Goal: Information Seeking & Learning: Learn about a topic

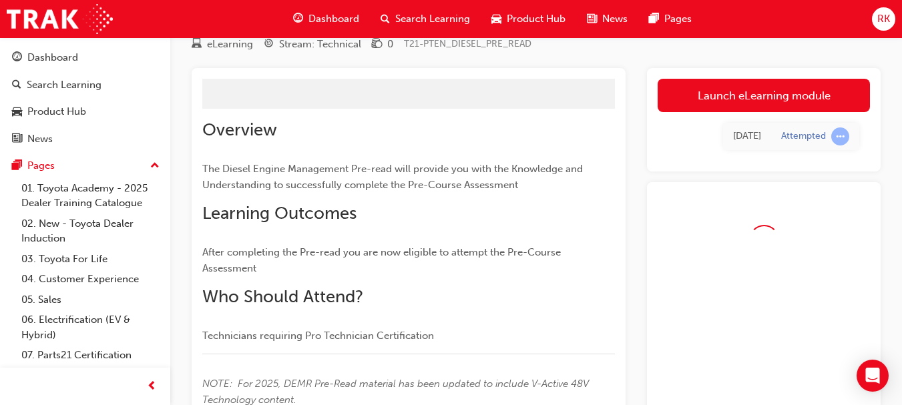
scroll to position [51, 0]
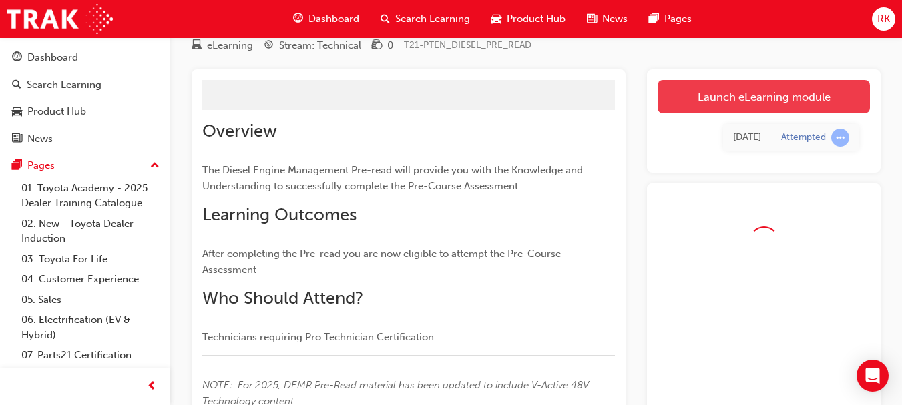
click at [758, 96] on link "Launch eLearning module" at bounding box center [764, 96] width 212 height 33
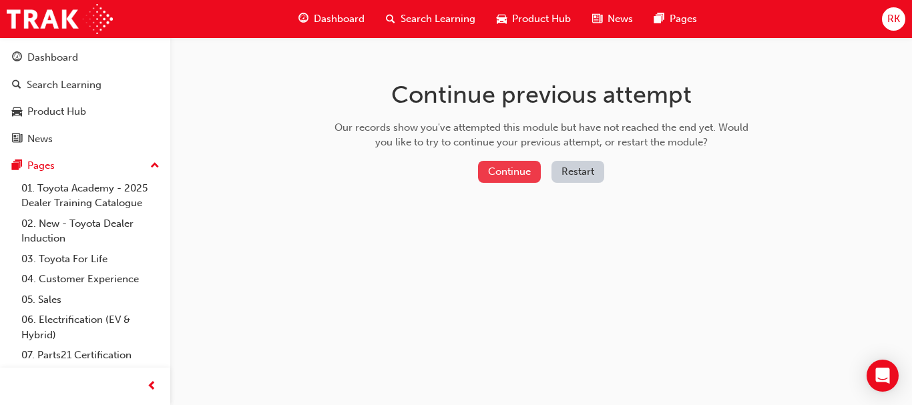
click at [522, 170] on button "Continue" at bounding box center [509, 172] width 63 height 22
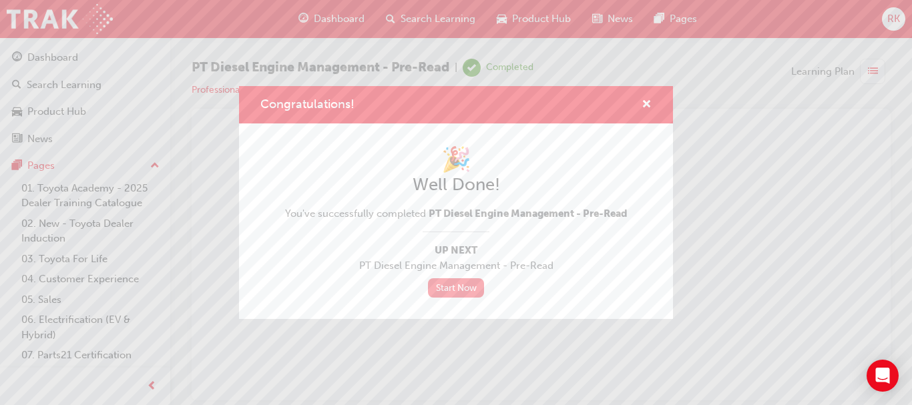
click at [455, 292] on link "Start Now" at bounding box center [456, 287] width 56 height 19
click at [457, 290] on link "Start Now" at bounding box center [456, 287] width 56 height 19
click at [461, 278] on div "🎉 Well Done! You've successfully completed PT Diesel Engine Management - Pre-Re…" at bounding box center [456, 221] width 342 height 153
click at [465, 288] on link "Start Now" at bounding box center [456, 287] width 56 height 19
click at [448, 292] on link "Start Now" at bounding box center [456, 287] width 56 height 19
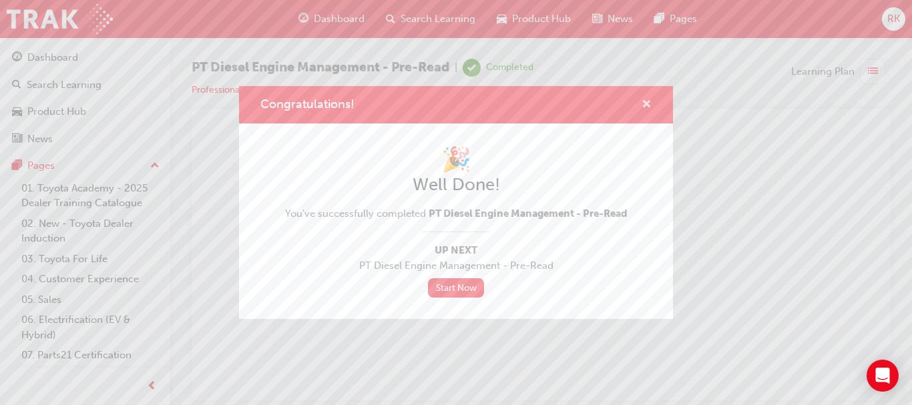
click at [648, 100] on span "cross-icon" at bounding box center [647, 105] width 10 height 12
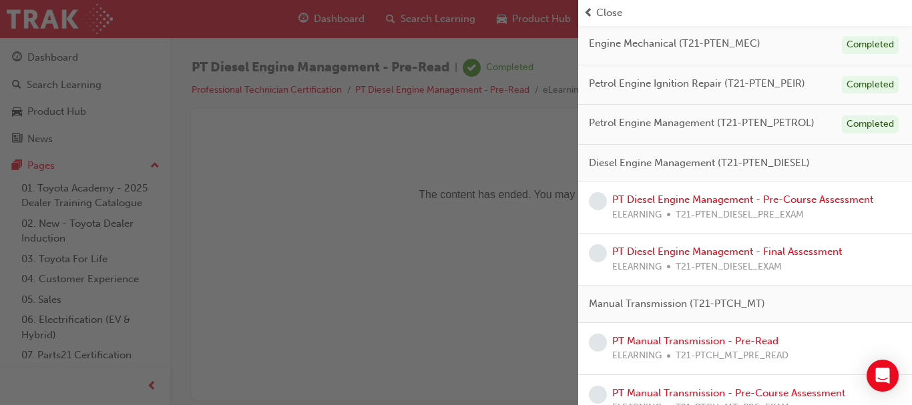
scroll to position [423, 0]
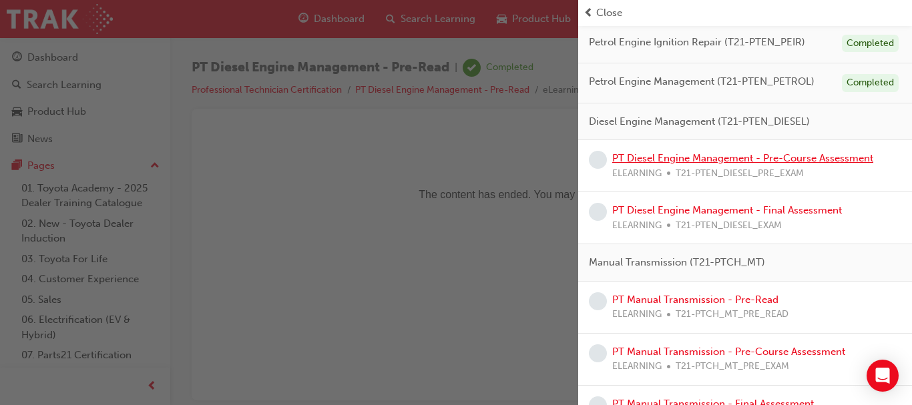
click at [818, 161] on link "PT Diesel Engine Management - Pre-Course Assessment" at bounding box center [742, 158] width 261 height 12
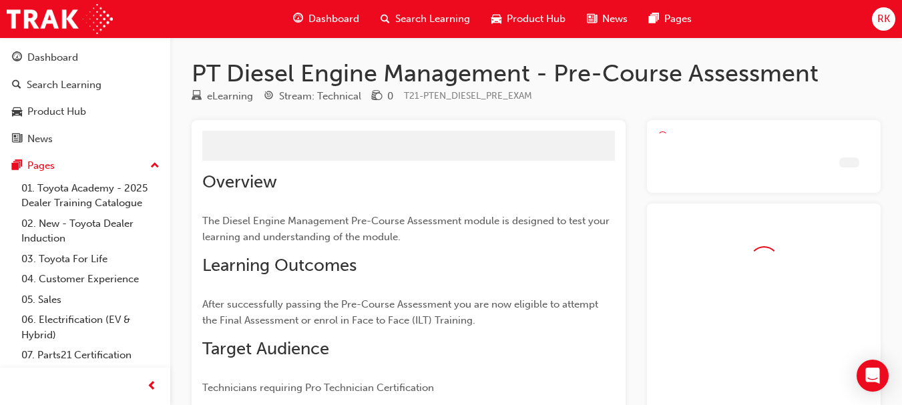
click at [818, 161] on div at bounding box center [764, 164] width 212 height 37
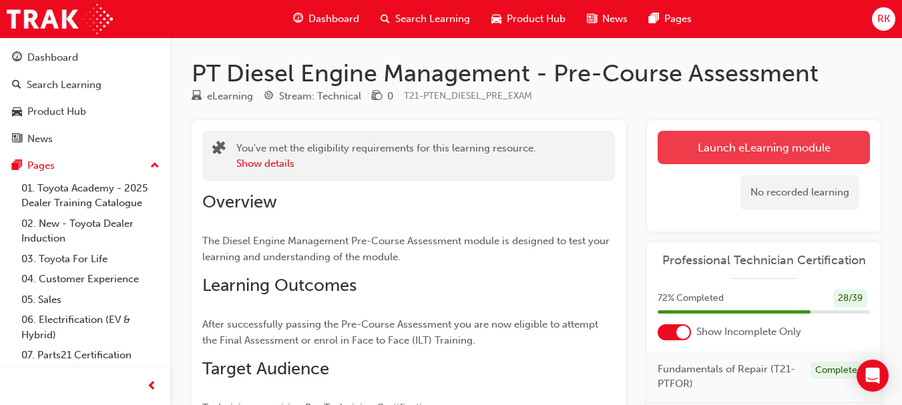
click at [779, 154] on link "Launch eLearning module" at bounding box center [764, 147] width 212 height 33
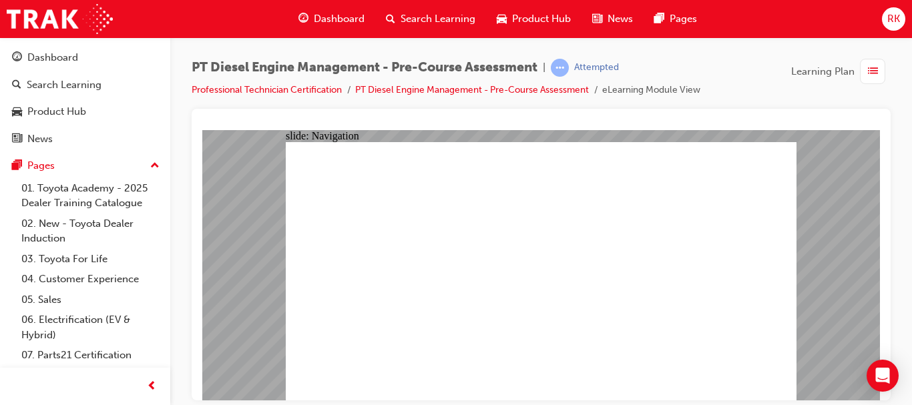
drag, startPoint x: 911, startPoint y: 167, endPoint x: 911, endPoint y: 204, distance: 37.4
click at [911, 204] on div "PT Diesel Engine Management - Pre-Course Assessment | Attempted Professional Te…" at bounding box center [541, 204] width 742 height 334
radio input "true"
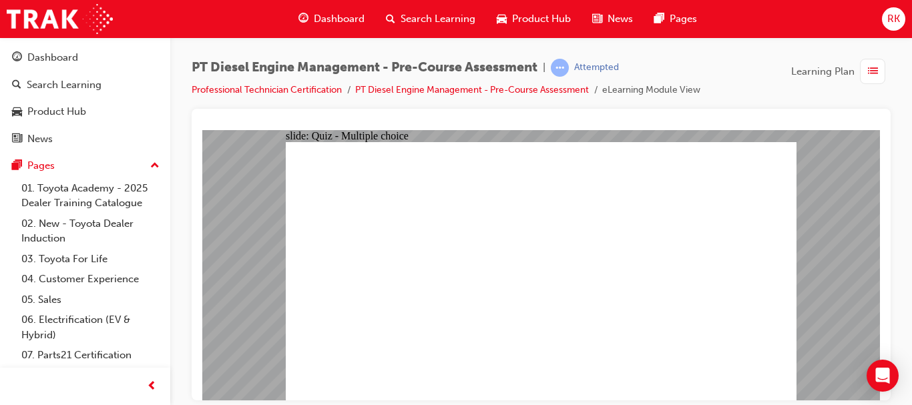
drag, startPoint x: 673, startPoint y: 87, endPoint x: 630, endPoint y: 97, distance: 43.9
click at [630, 97] on li "eLearning Module View" at bounding box center [651, 90] width 98 height 15
drag, startPoint x: 599, startPoint y: 87, endPoint x: 716, endPoint y: 94, distance: 117.1
click at [716, 94] on div "PT Diesel Engine Management - Pre-Course Assessment | Attempted Professional Te…" at bounding box center [541, 84] width 699 height 50
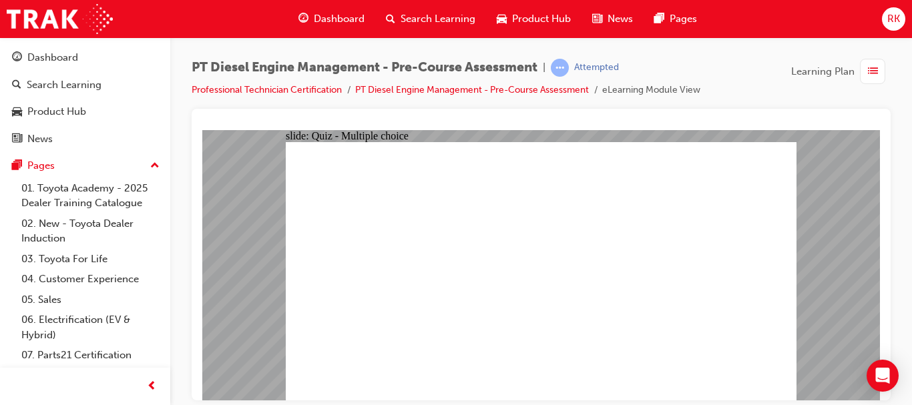
click at [716, 94] on div "PT Diesel Engine Management - Pre-Course Assessment | Attempted Professional Te…" at bounding box center [541, 84] width 699 height 50
drag, startPoint x: 703, startPoint y: 87, endPoint x: 605, endPoint y: 87, distance: 98.1
click at [605, 87] on ul "Professional Technician Certification PT Diesel Engine Management - Pre-Course …" at bounding box center [446, 90] width 509 height 16
click at [616, 88] on li "eLearning Module View" at bounding box center [651, 90] width 98 height 15
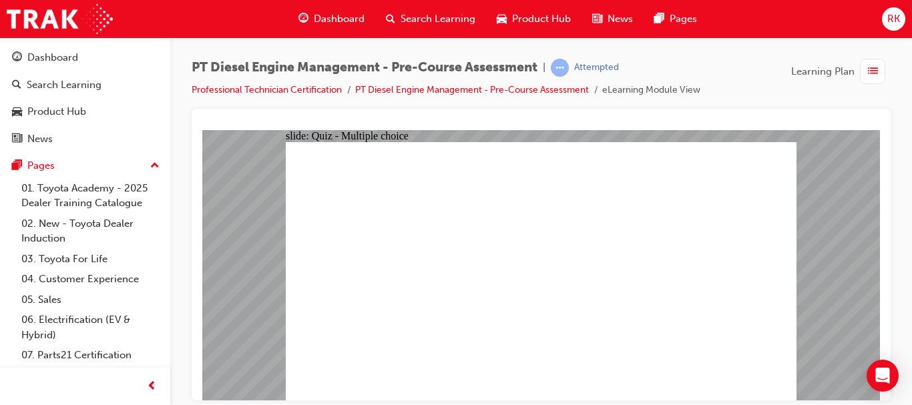
radio input "true"
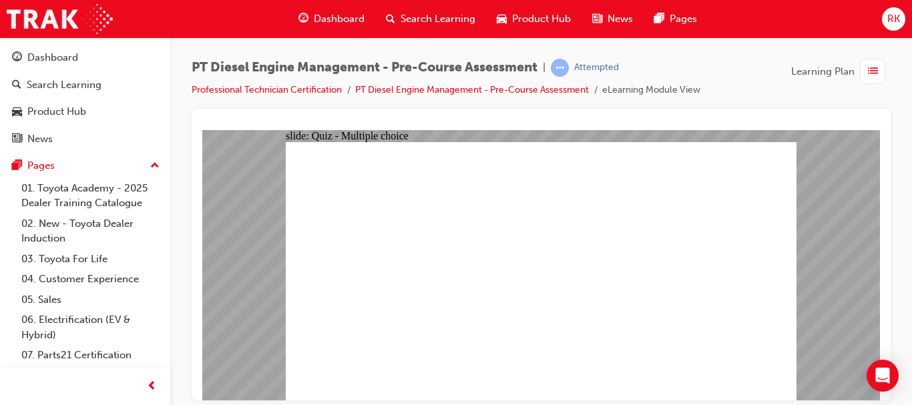
radio input "true"
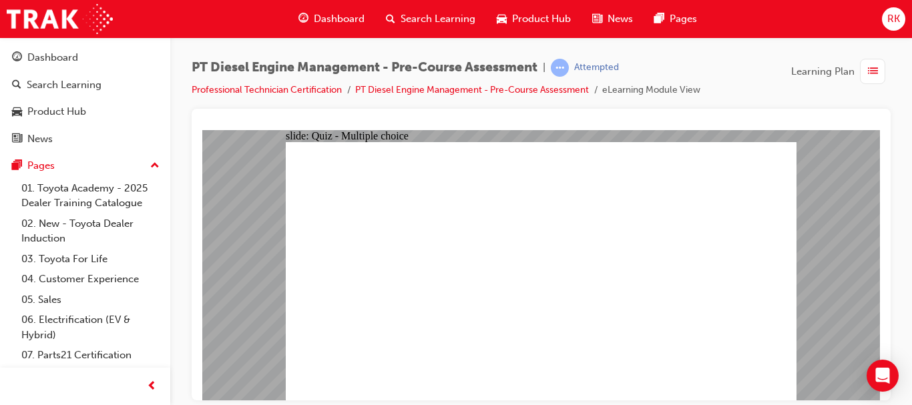
radio input "true"
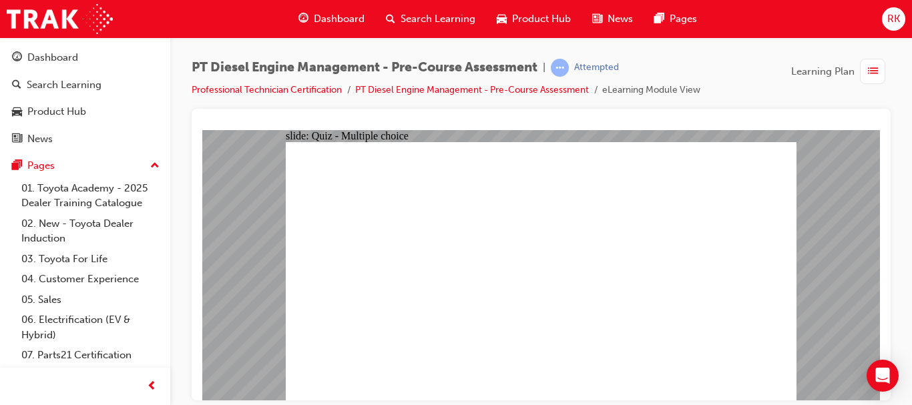
radio input "true"
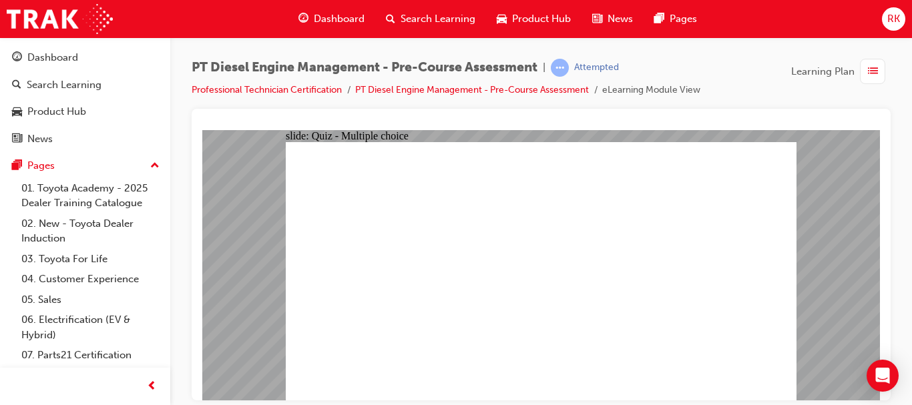
radio input "true"
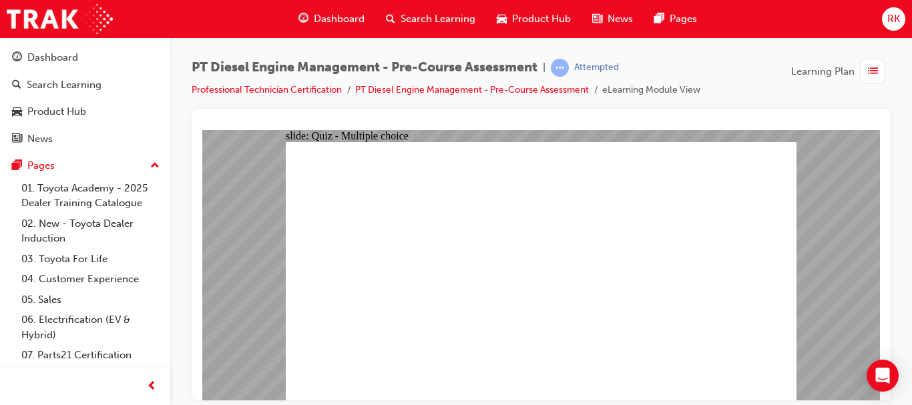
radio input "true"
click at [865, 80] on div "button" at bounding box center [872, 71] width 25 height 25
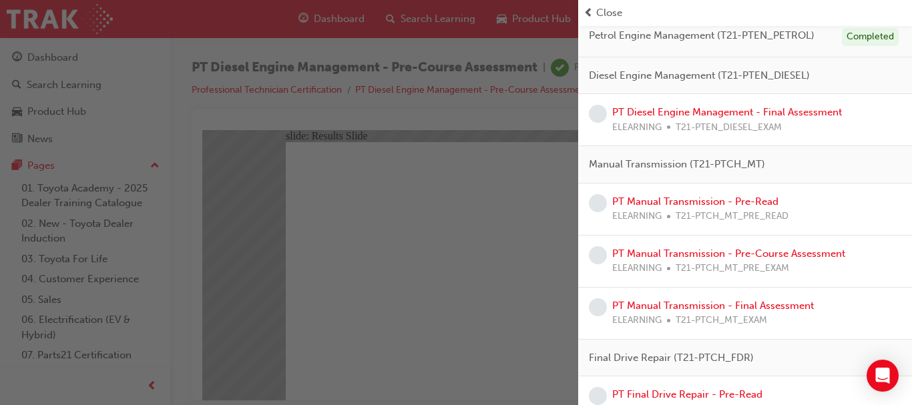
scroll to position [453, 0]
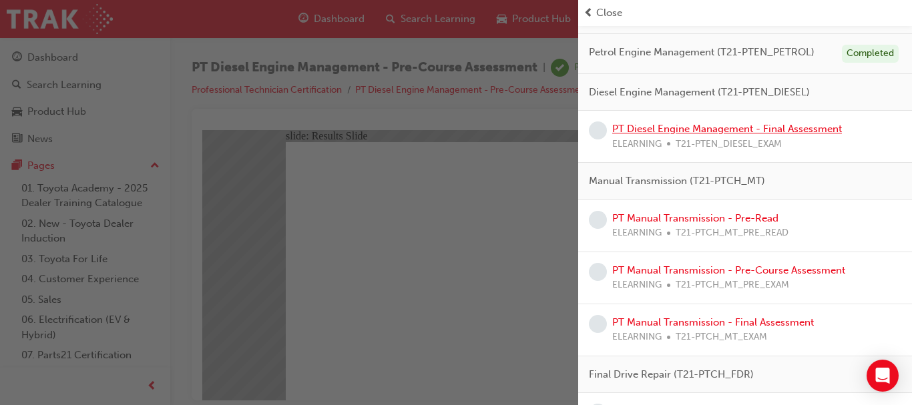
click at [775, 128] on link "PT Diesel Engine Management - Final Assessment" at bounding box center [727, 129] width 230 height 12
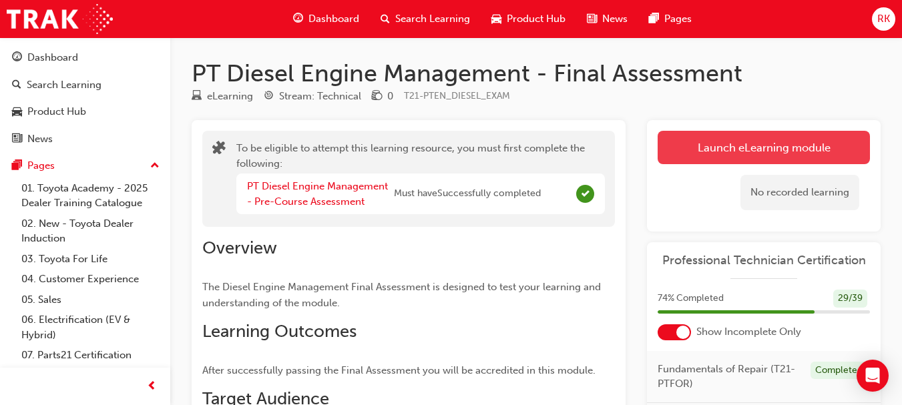
click at [808, 152] on button "Launch eLearning module" at bounding box center [764, 147] width 212 height 33
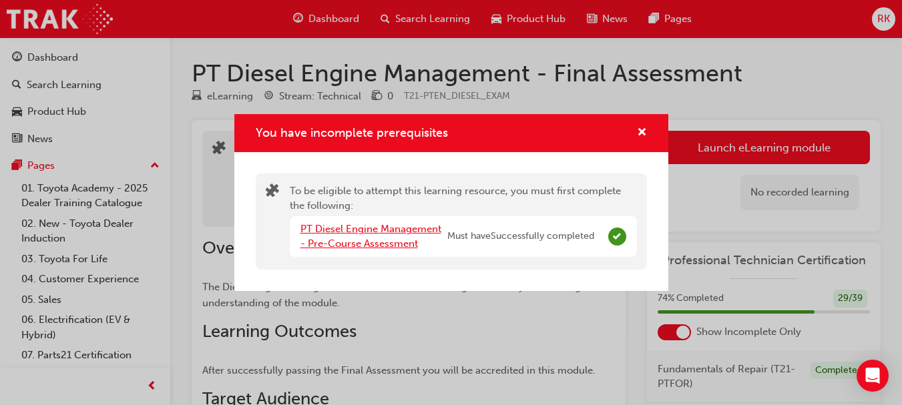
click at [377, 229] on link "PT Diesel Engine Management - Pre-Course Assessment" at bounding box center [370, 236] width 141 height 27
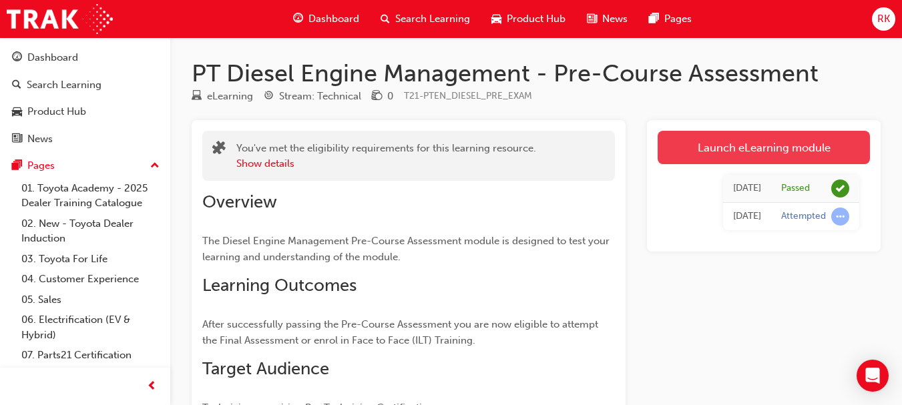
click at [722, 156] on link "Launch eLearning module" at bounding box center [764, 147] width 212 height 33
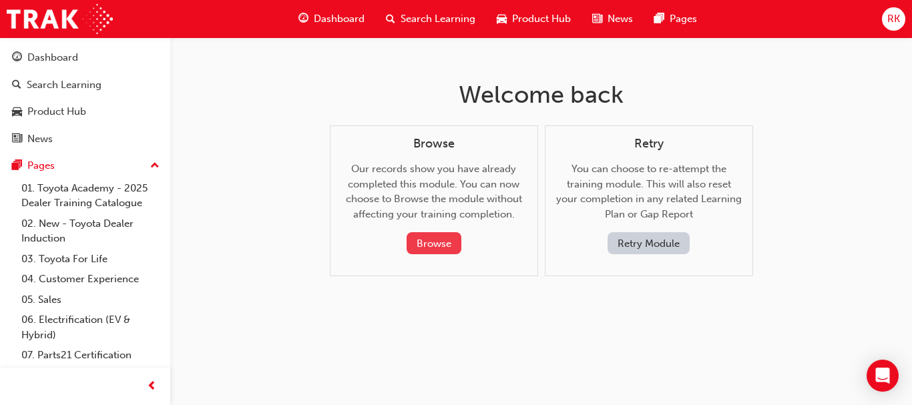
click at [443, 248] on button "Browse" at bounding box center [434, 243] width 55 height 22
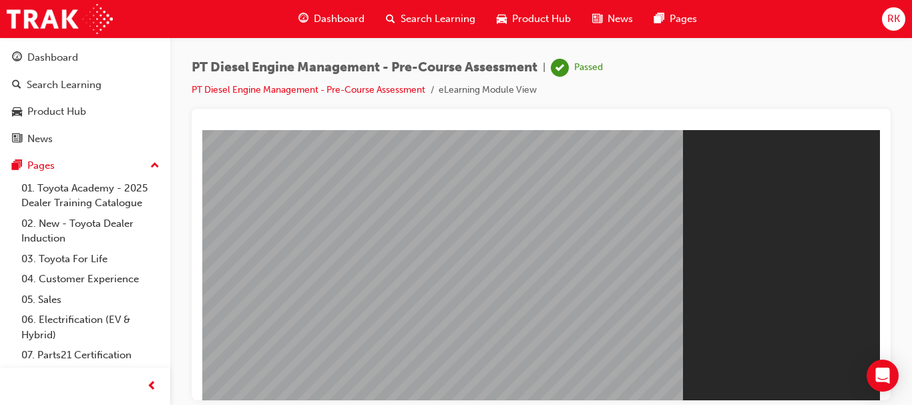
click at [338, 21] on span "Dashboard" at bounding box center [339, 18] width 51 height 15
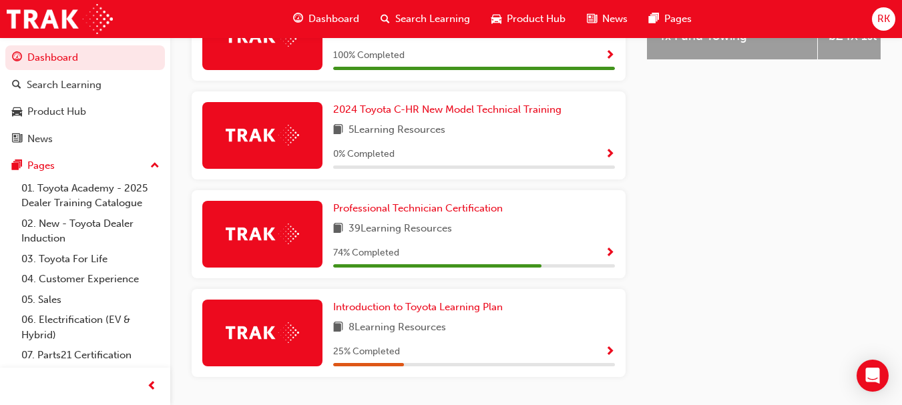
scroll to position [713, 0]
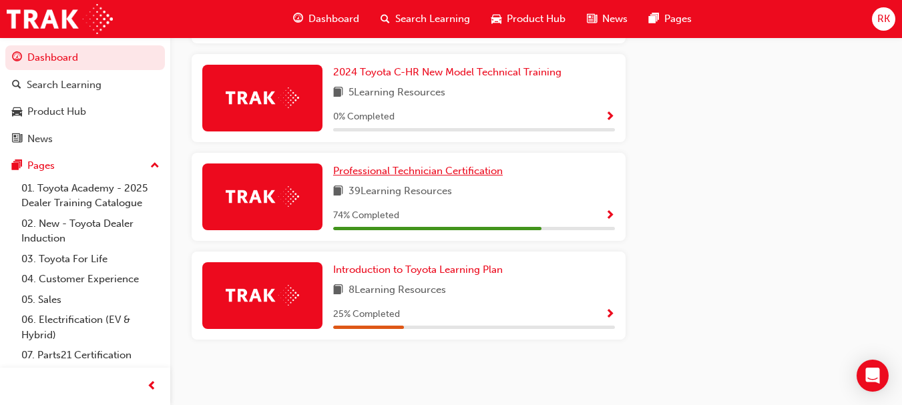
click at [395, 172] on span "Professional Technician Certification" at bounding box center [418, 171] width 170 height 12
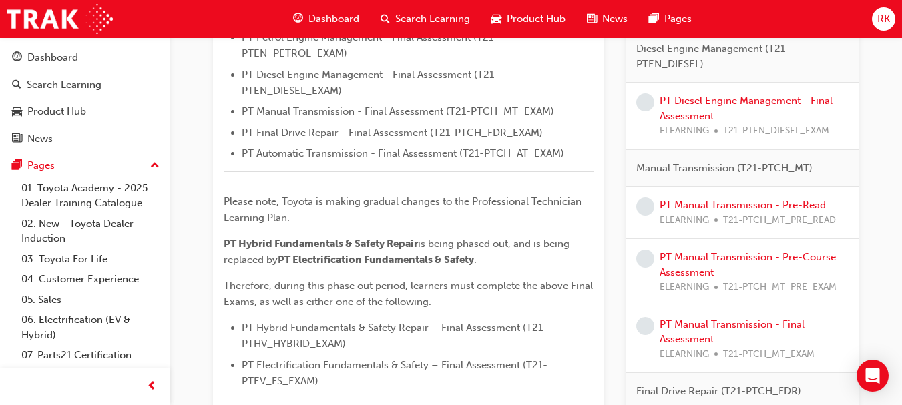
scroll to position [594, 0]
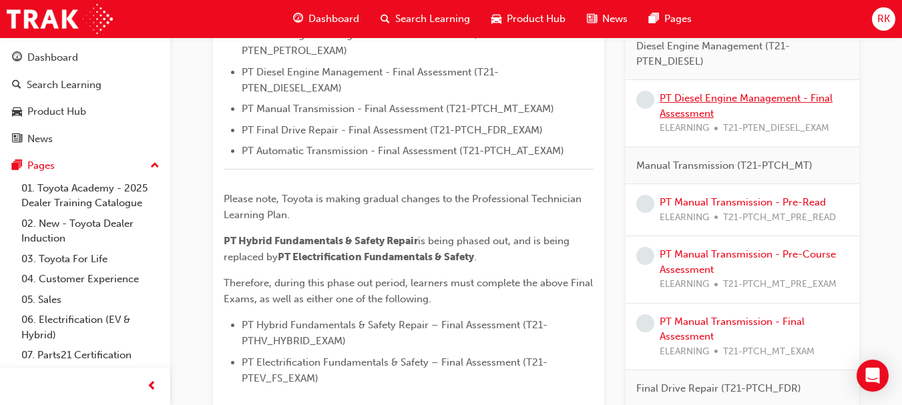
click at [760, 98] on link "PT Diesel Engine Management - Final Assessment" at bounding box center [746, 105] width 173 height 27
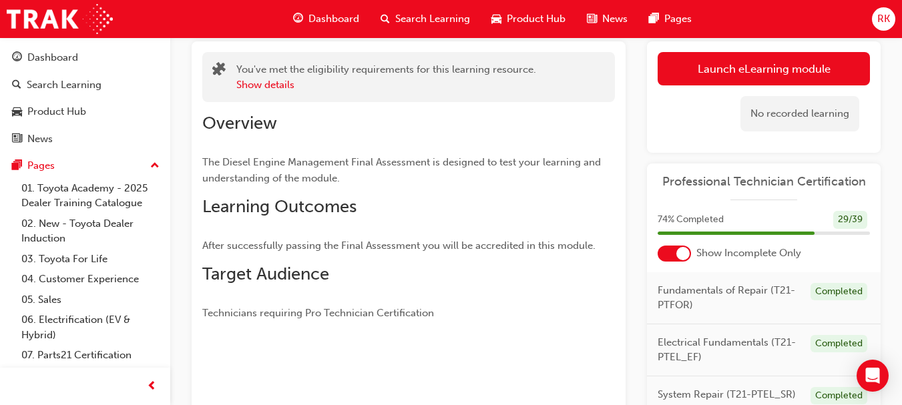
scroll to position [64, 0]
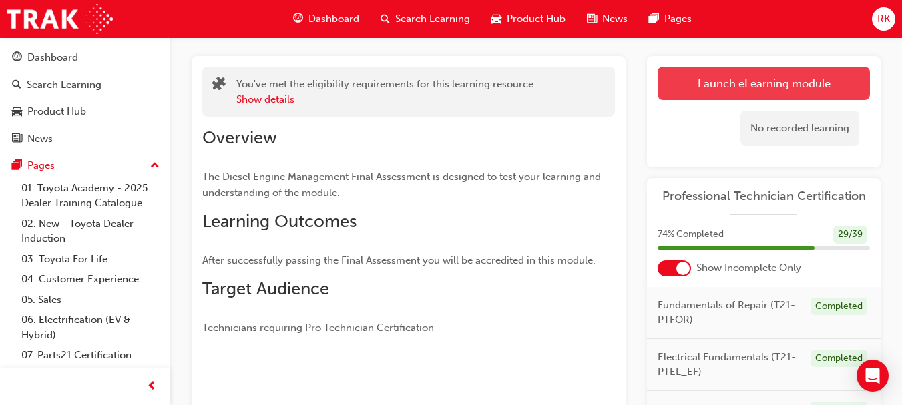
click at [751, 84] on link "Launch eLearning module" at bounding box center [764, 83] width 212 height 33
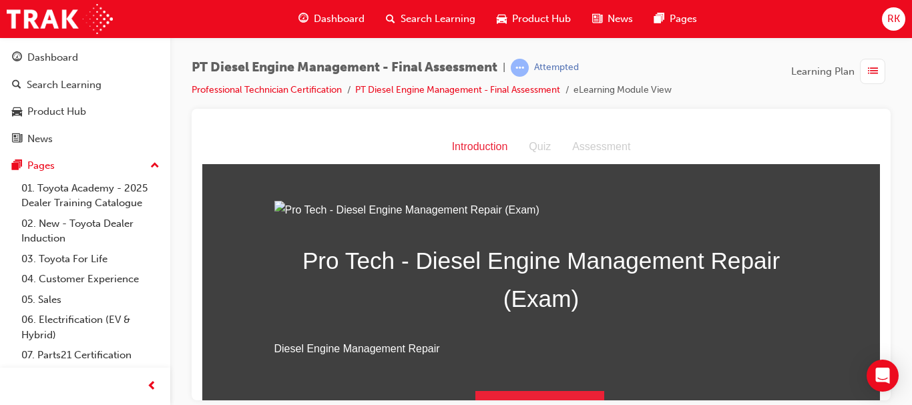
scroll to position [175, 0]
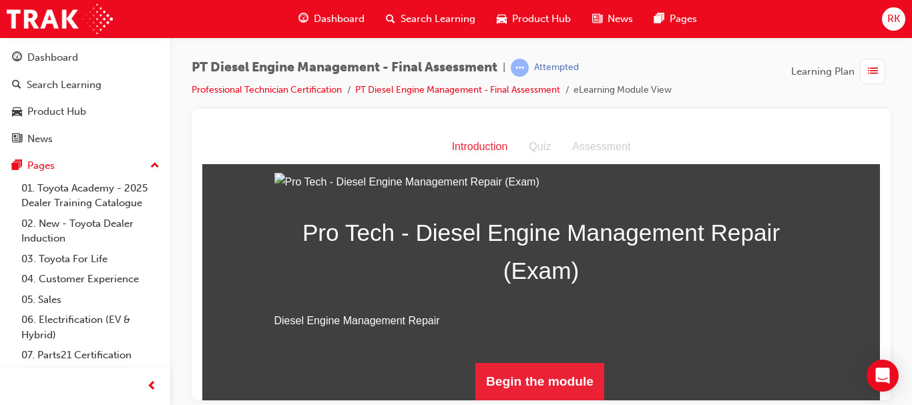
drag, startPoint x: 876, startPoint y: 204, endPoint x: 1069, endPoint y: 491, distance: 345.3
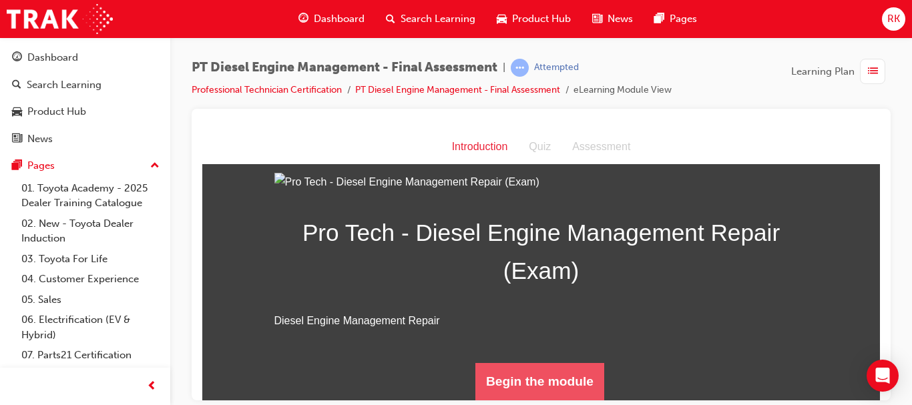
click at [528, 371] on button "Begin the module" at bounding box center [539, 381] width 129 height 37
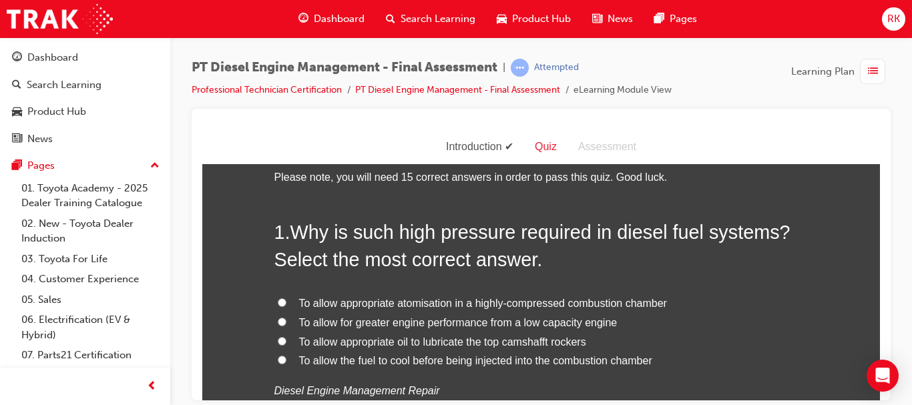
scroll to position [46, 0]
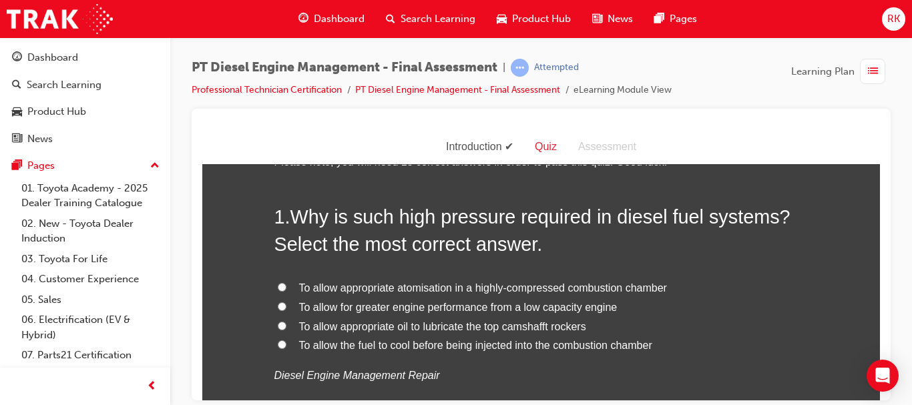
click at [911, 152] on div "PT Diesel Engine Management - Final Assessment | Attempted Professional Technic…" at bounding box center [541, 204] width 742 height 334
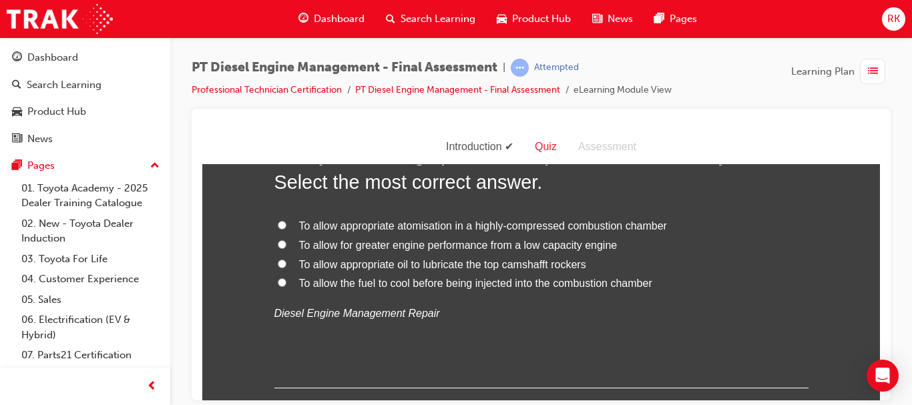
click at [880, 152] on div at bounding box center [541, 255] width 699 height 292
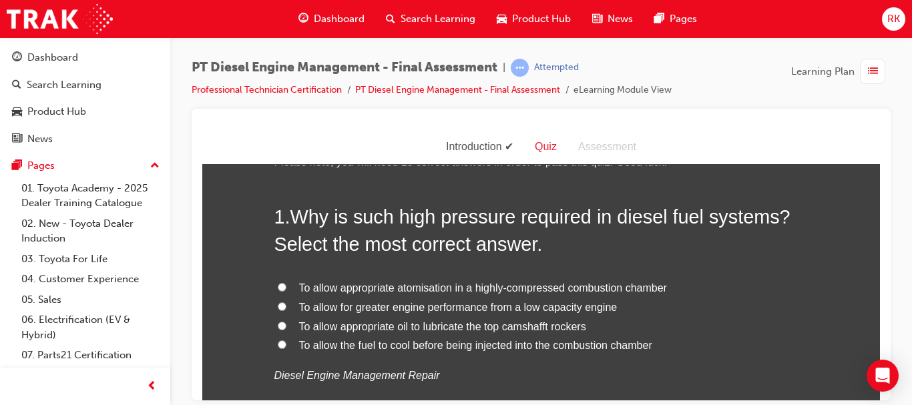
scroll to position [31, 0]
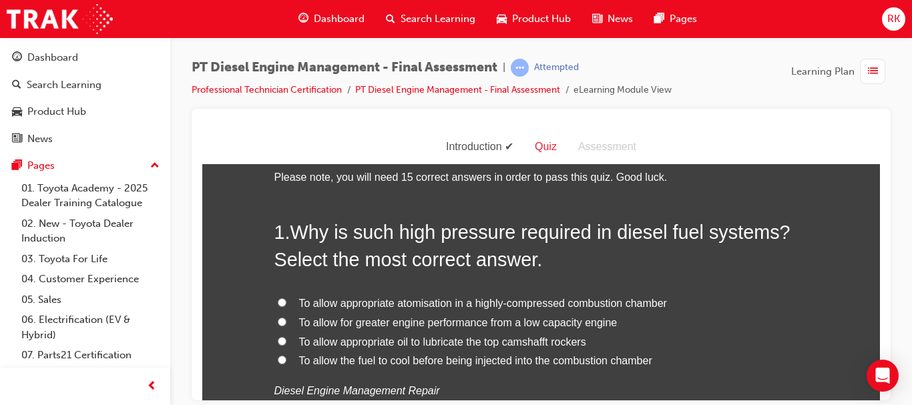
click at [280, 304] on input "To allow appropriate atomisation in a highly-compressed combustion chamber" at bounding box center [282, 302] width 9 height 9
radio input "true"
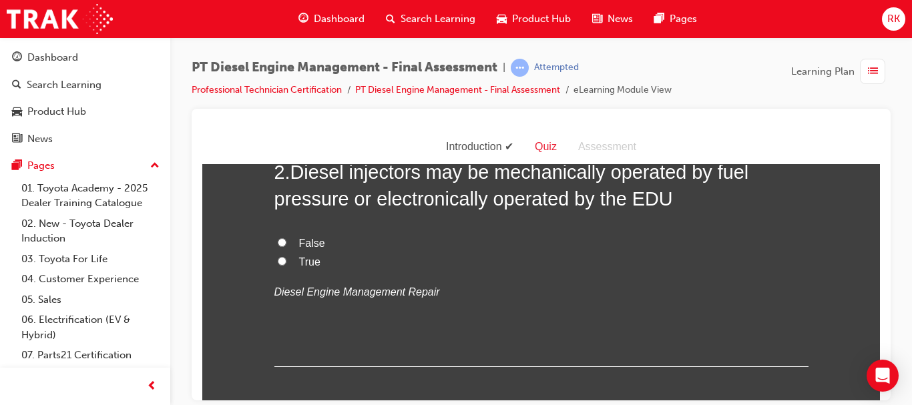
scroll to position [371, 0]
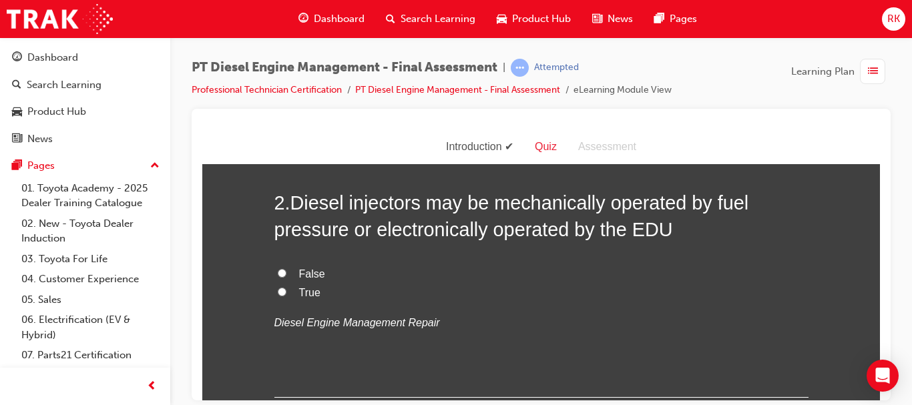
click at [278, 291] on input "True" at bounding box center [282, 291] width 9 height 9
radio input "true"
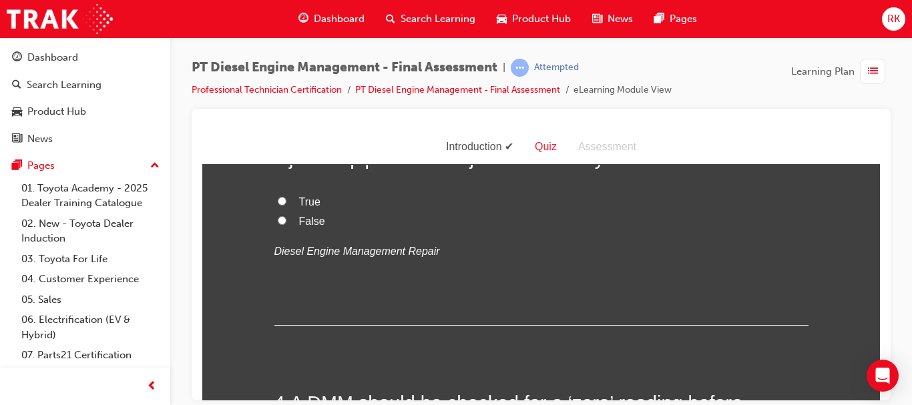
scroll to position [634, 0]
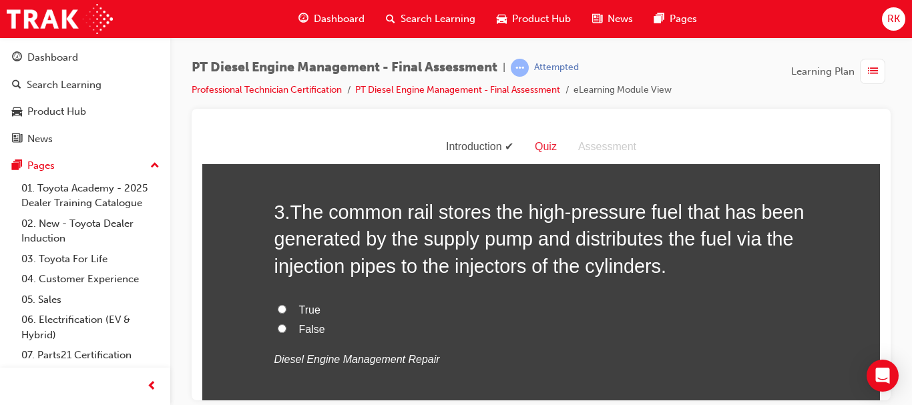
click at [278, 310] on input "True" at bounding box center [282, 308] width 9 height 9
radio input "true"
click at [278, 329] on input "False" at bounding box center [282, 328] width 9 height 9
radio input "true"
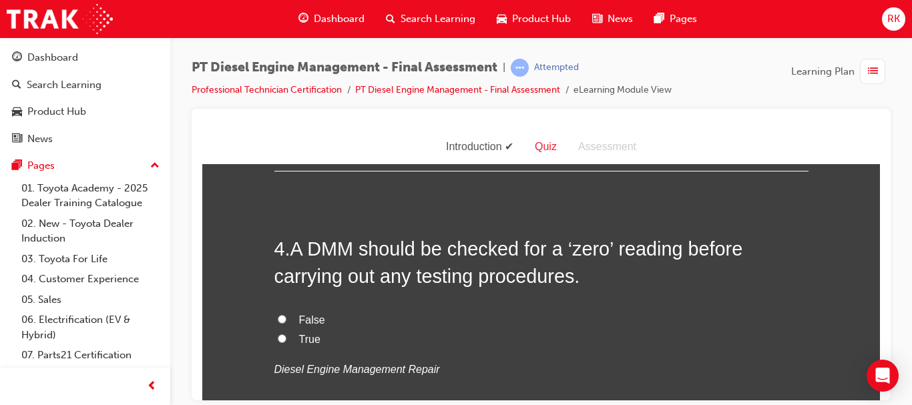
scroll to position [928, 0]
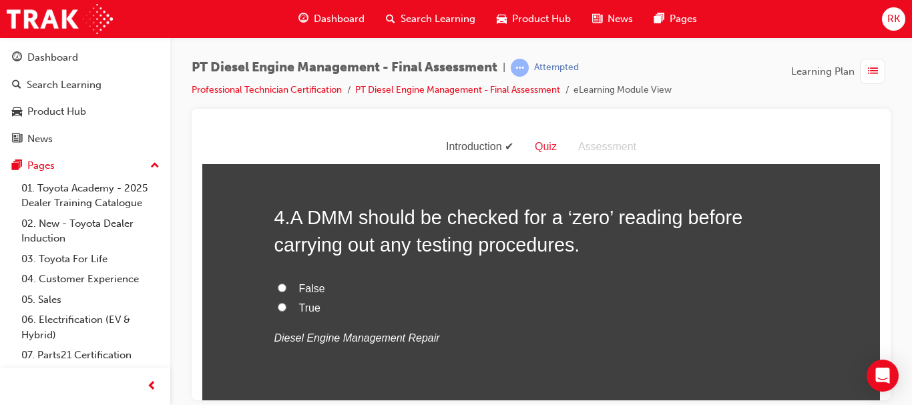
click at [278, 304] on input "True" at bounding box center [282, 306] width 9 height 9
radio input "true"
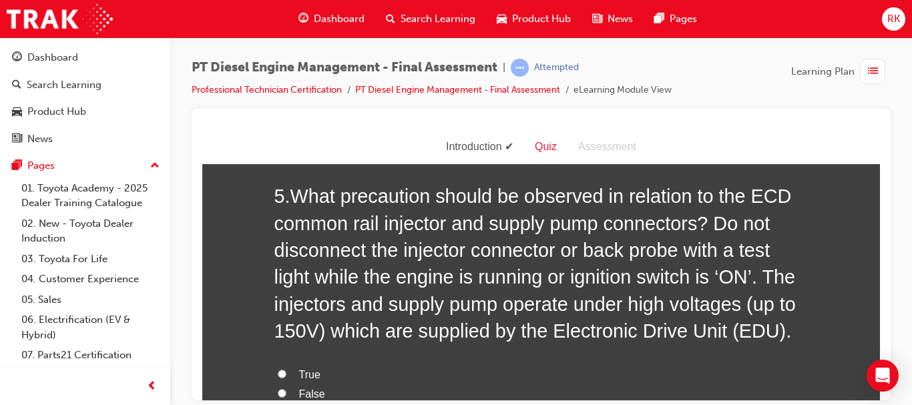
scroll to position [1237, 0]
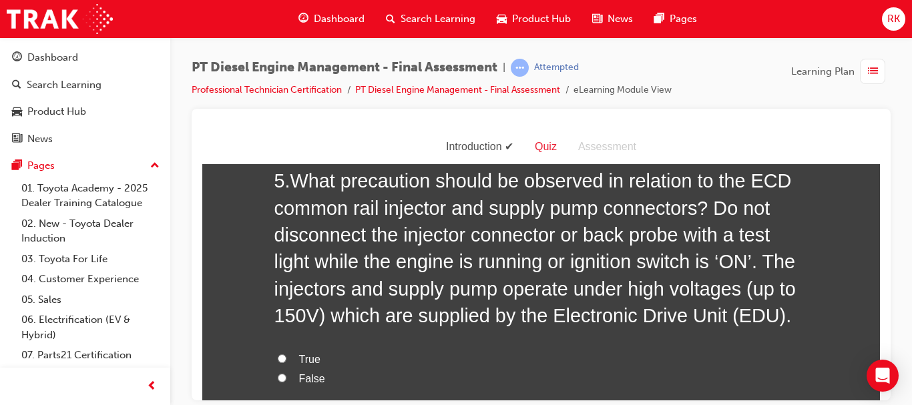
click at [278, 359] on input "True" at bounding box center [282, 358] width 9 height 9
radio input "true"
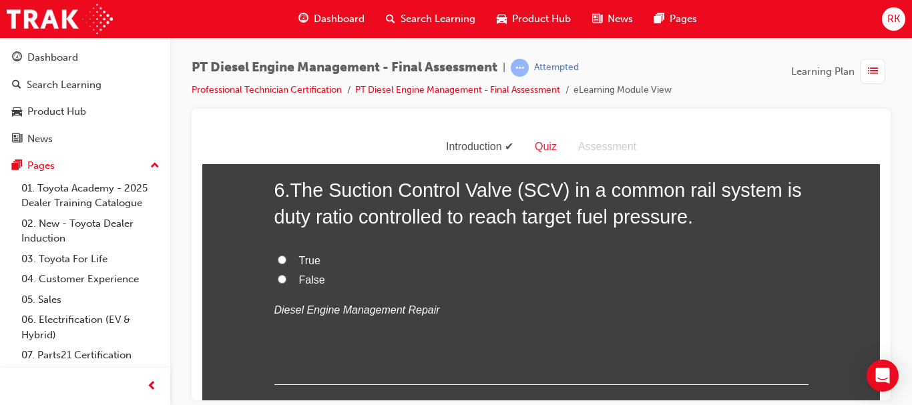
scroll to position [1624, 0]
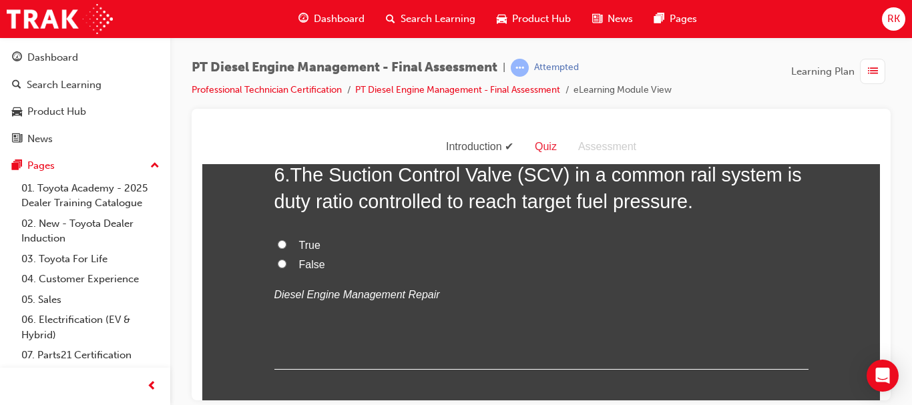
click at [278, 246] on input "True" at bounding box center [282, 244] width 9 height 9
radio input "true"
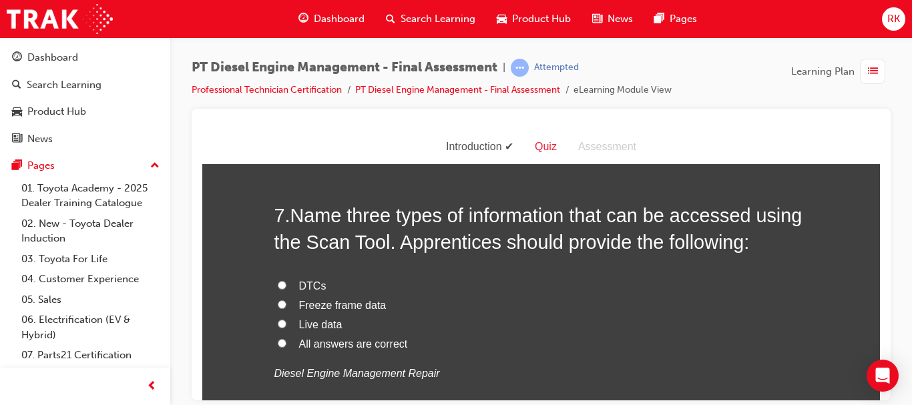
scroll to position [1887, 0]
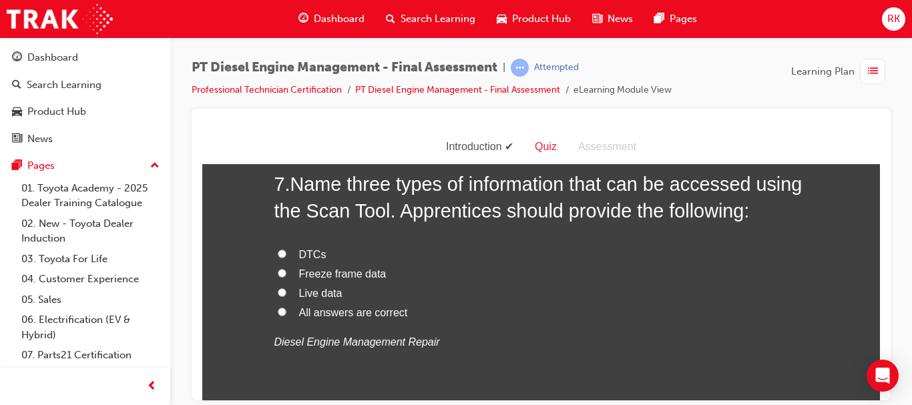
click at [278, 312] on input "All answers are correct" at bounding box center [282, 311] width 9 height 9
radio input "true"
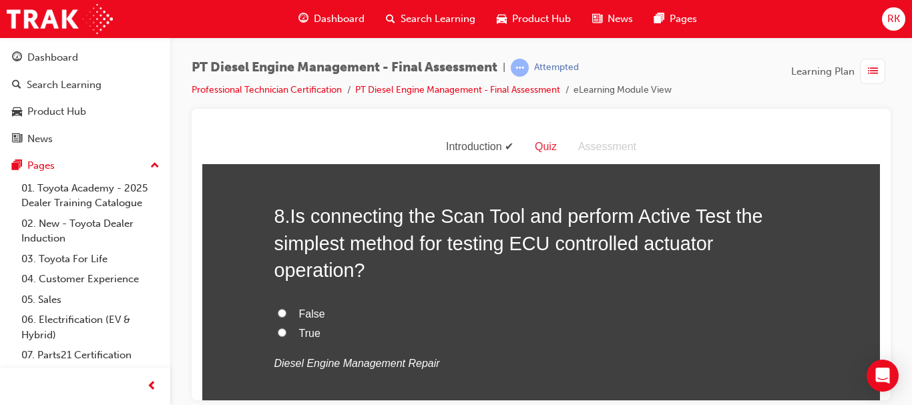
scroll to position [2180, 0]
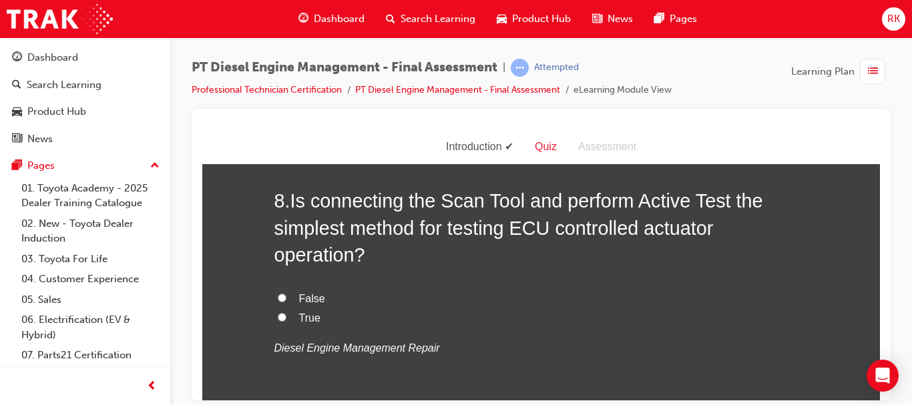
click at [278, 316] on input "True" at bounding box center [282, 316] width 9 height 9
radio input "true"
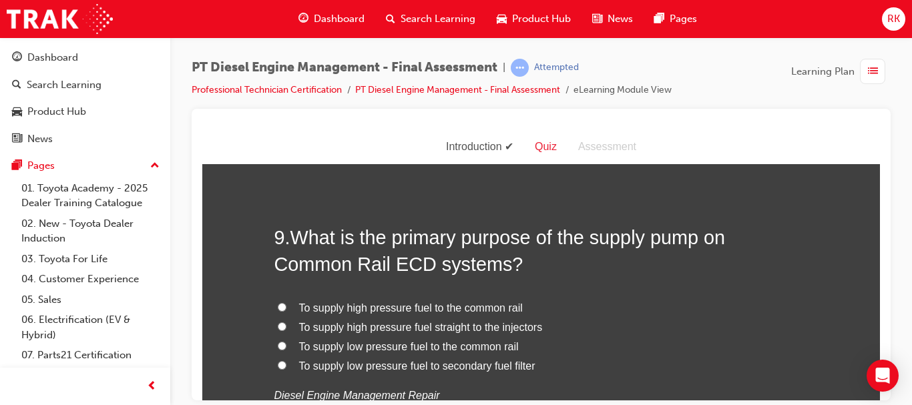
scroll to position [2459, 0]
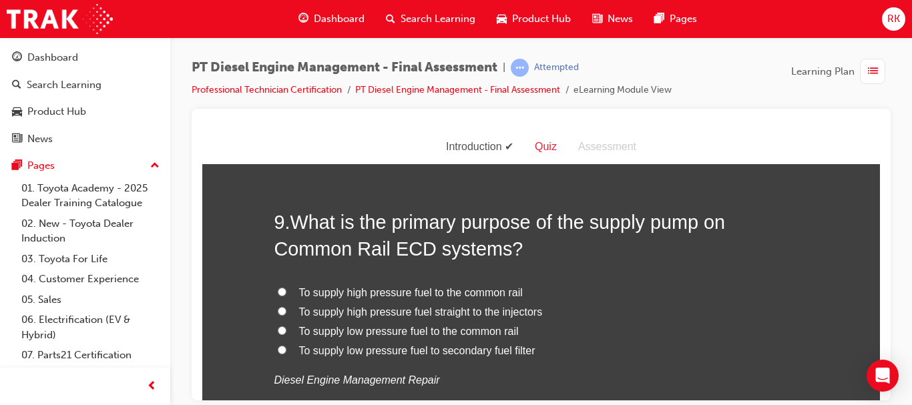
click at [525, 324] on label "To supply low pressure fuel to the common rail" at bounding box center [541, 331] width 534 height 19
click at [286, 326] on input "To supply low pressure fuel to the common rail" at bounding box center [282, 330] width 9 height 9
radio input "true"
click at [525, 324] on label "To supply low pressure fuel to the common rail" at bounding box center [541, 331] width 534 height 19
click at [286, 326] on input "To supply low pressure fuel to the common rail" at bounding box center [282, 330] width 9 height 9
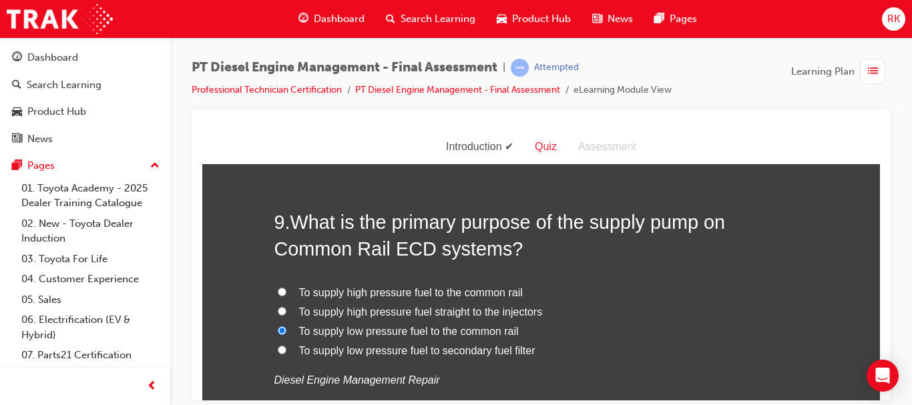
click at [441, 287] on span "To supply high pressure fuel to the common rail" at bounding box center [411, 291] width 224 height 11
click at [286, 287] on input "To supply high pressure fuel to the common rail" at bounding box center [282, 291] width 9 height 9
radio input "true"
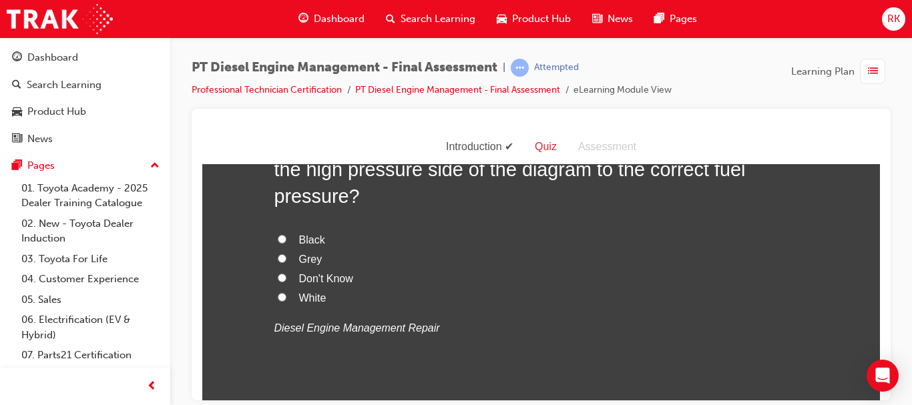
scroll to position [2891, 0]
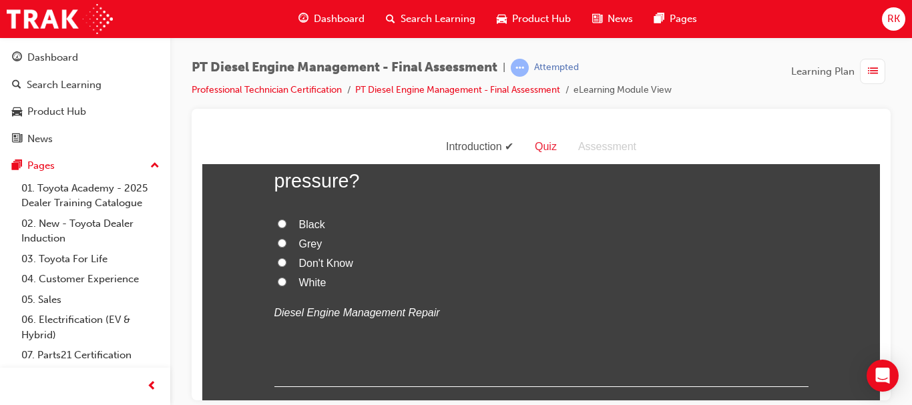
click at [278, 226] on input "Black" at bounding box center [282, 223] width 9 height 9
radio input "true"
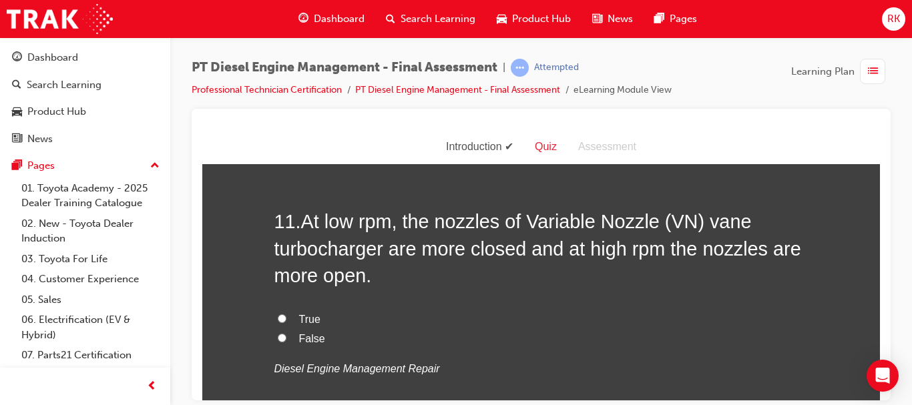
scroll to position [3181, 0]
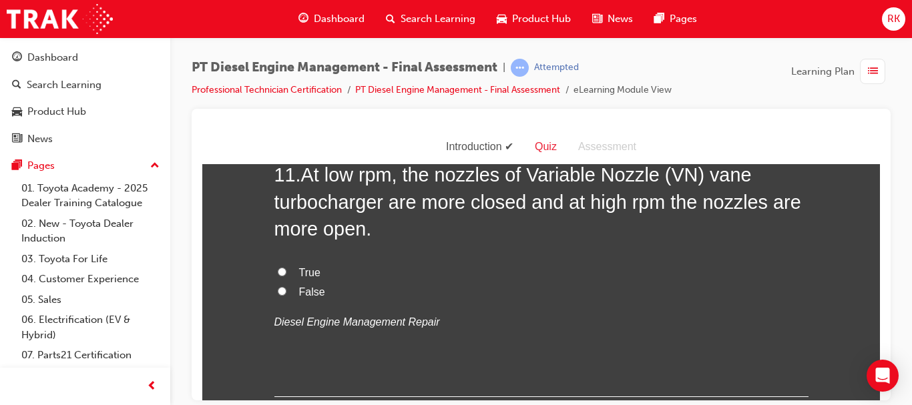
click at [278, 270] on input "True" at bounding box center [282, 271] width 9 height 9
radio input "true"
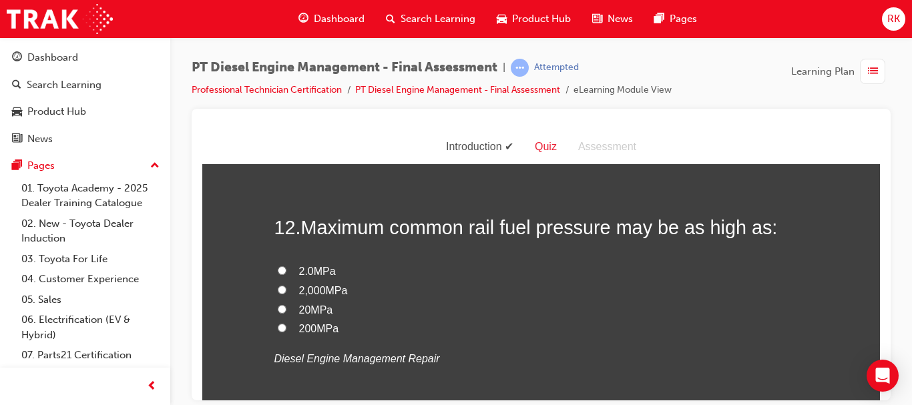
scroll to position [3444, 0]
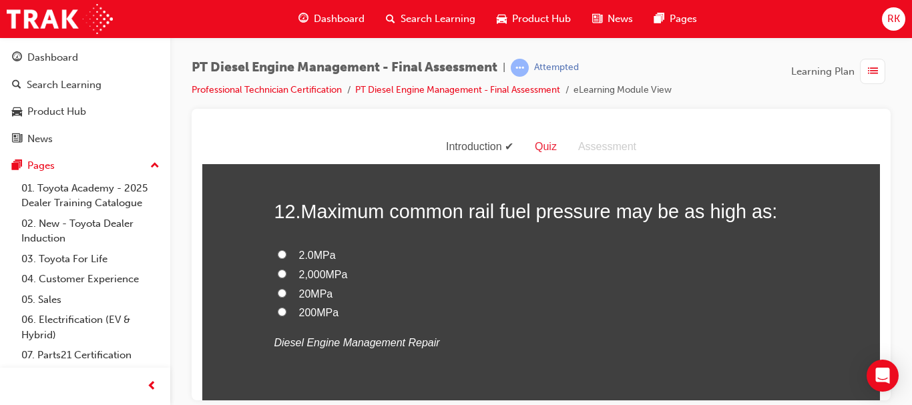
click at [278, 275] on input "2,000MPa" at bounding box center [282, 273] width 9 height 9
radio input "true"
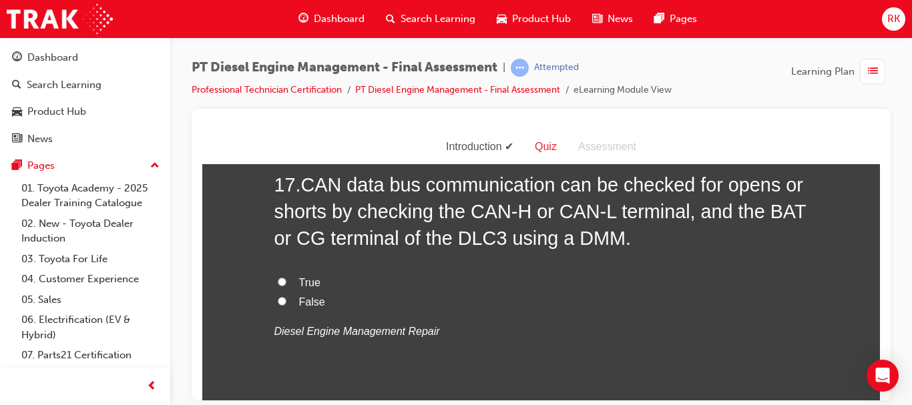
scroll to position [4994, 0]
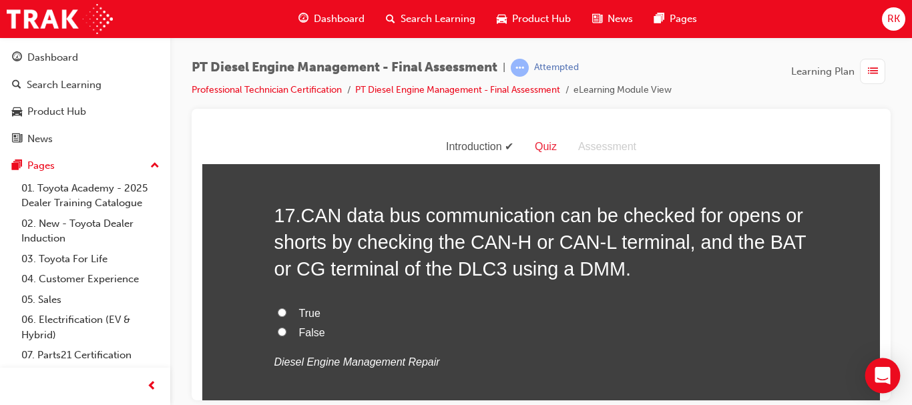
drag, startPoint x: 876, startPoint y: 360, endPoint x: 891, endPoint y: 378, distance: 23.3
click at [891, 378] on div "Open Intercom Messenger" at bounding box center [882, 375] width 35 height 35
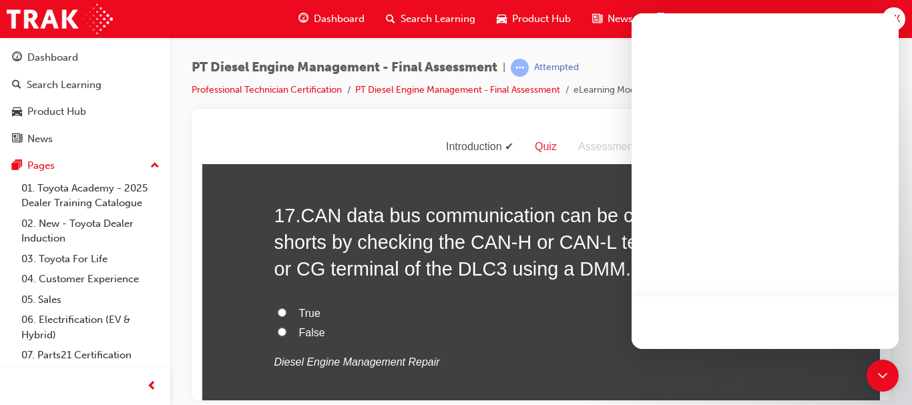
click at [802, 369] on p "Diesel Engine Management Repair" at bounding box center [541, 361] width 534 height 19
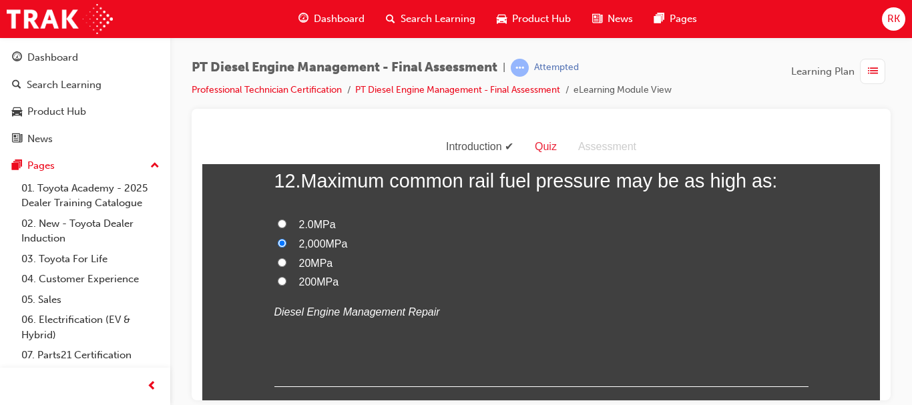
scroll to position [3429, 0]
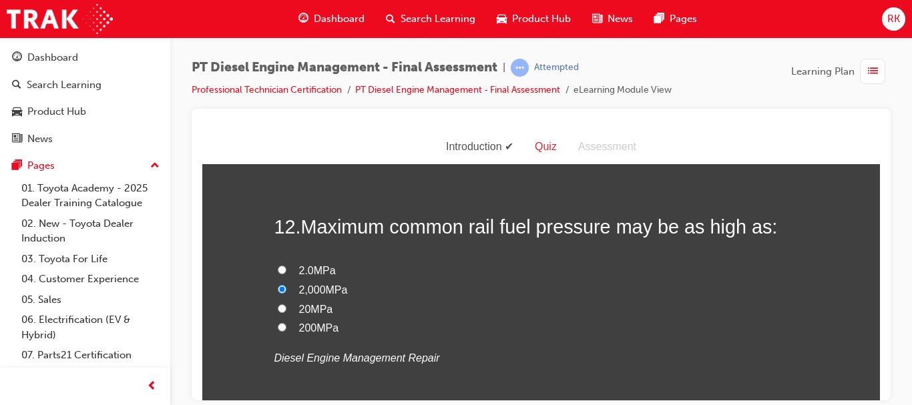
click at [279, 327] on input "200MPa" at bounding box center [282, 326] width 9 height 9
radio input "true"
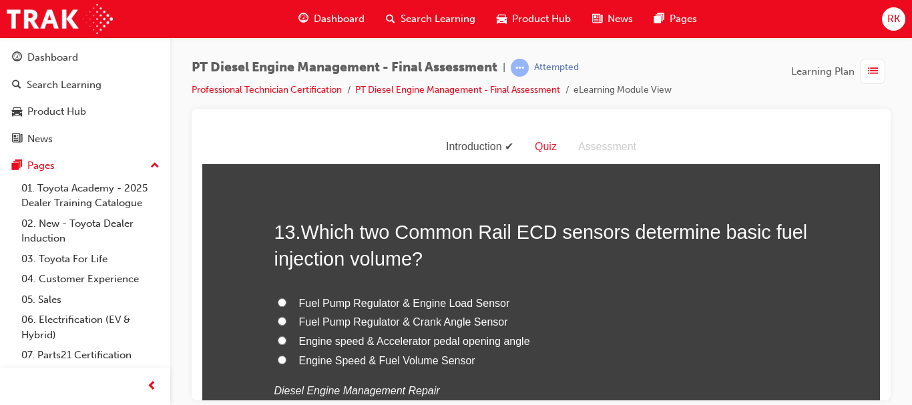
scroll to position [3722, 0]
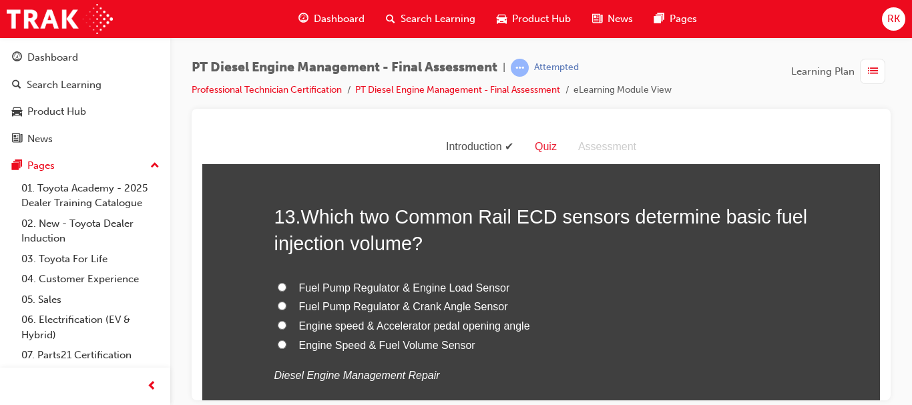
click at [278, 326] on input "Engine speed & Accelerator pedal opening angle" at bounding box center [282, 324] width 9 height 9
radio input "true"
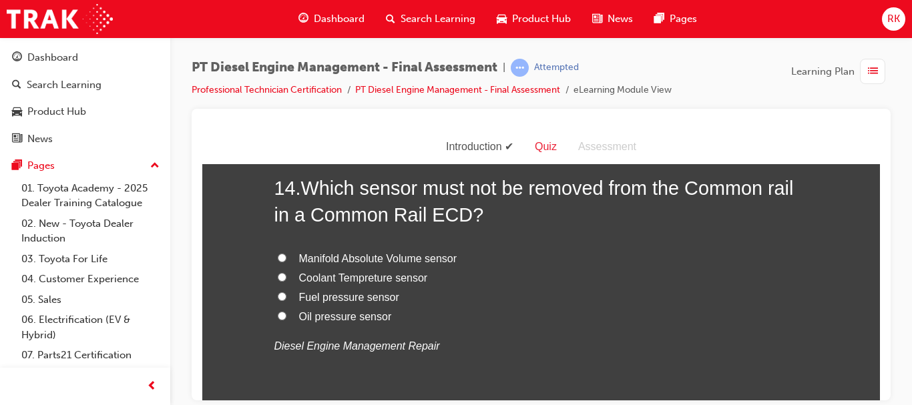
scroll to position [4078, 0]
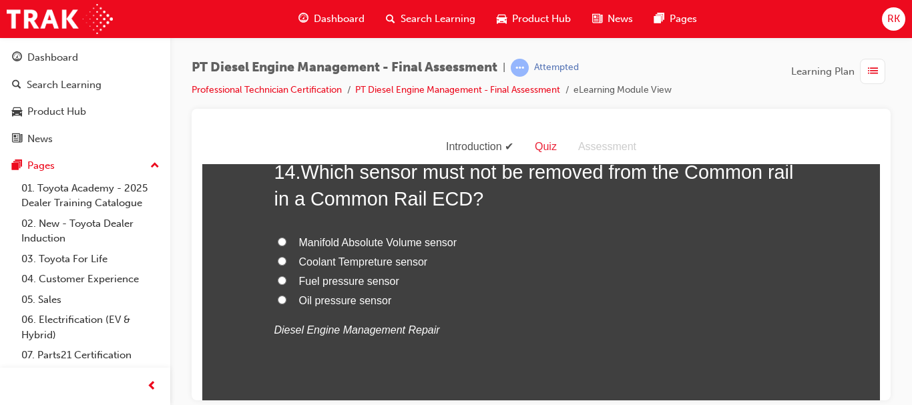
click at [278, 280] on input "Fuel pressure sensor" at bounding box center [282, 280] width 9 height 9
radio input "true"
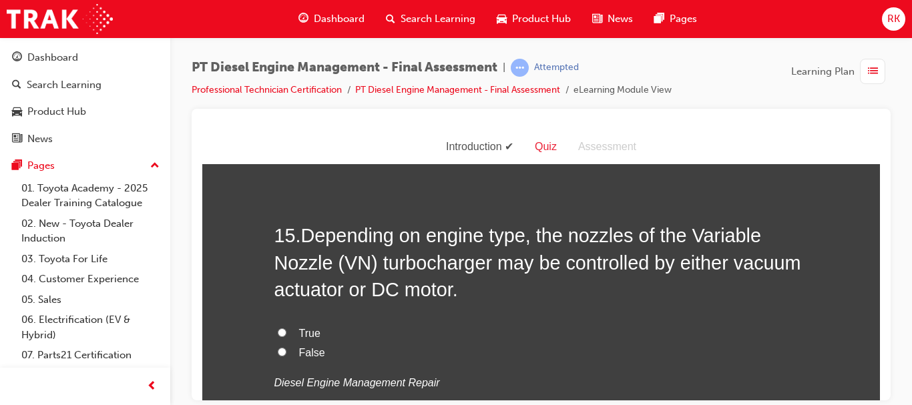
scroll to position [4356, 0]
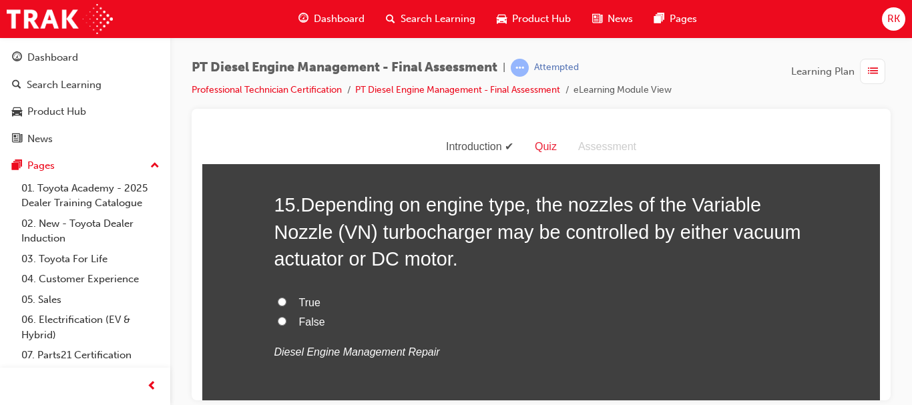
click at [278, 302] on input "True" at bounding box center [282, 301] width 9 height 9
radio input "true"
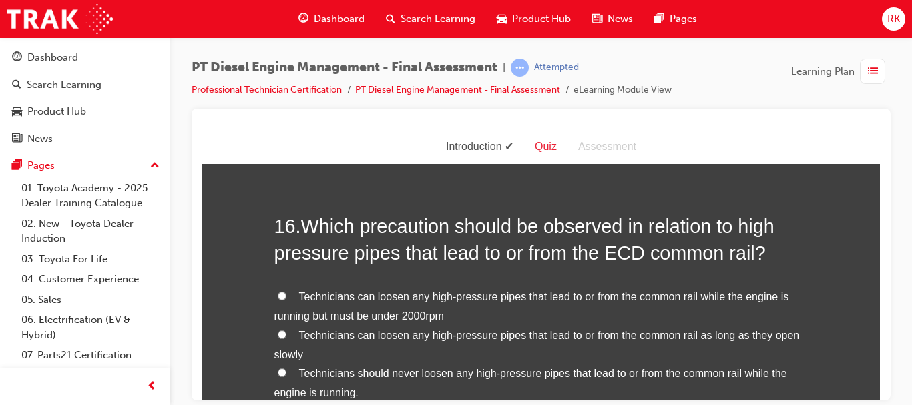
scroll to position [4681, 0]
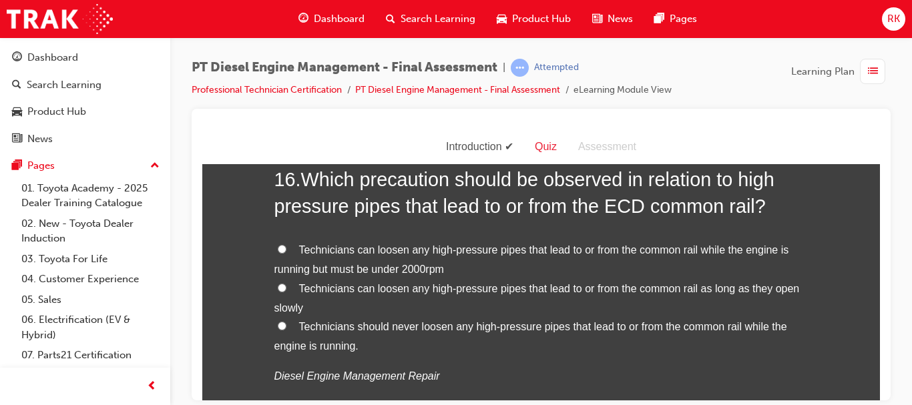
click at [282, 325] on label "Technicians should never loosen any high-pressure pipes that lead to or from th…" at bounding box center [541, 336] width 534 height 39
click at [282, 325] on input "Technicians should never loosen any high-pressure pipes that lead to or from th…" at bounding box center [282, 325] width 9 height 9
radio input "true"
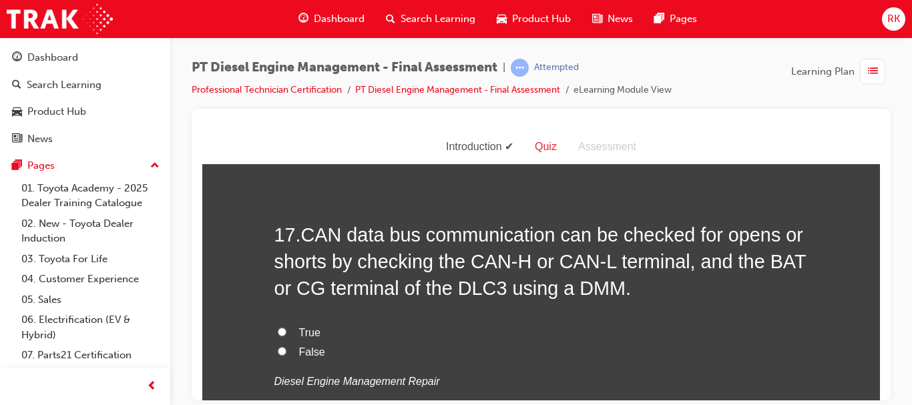
scroll to position [5021, 0]
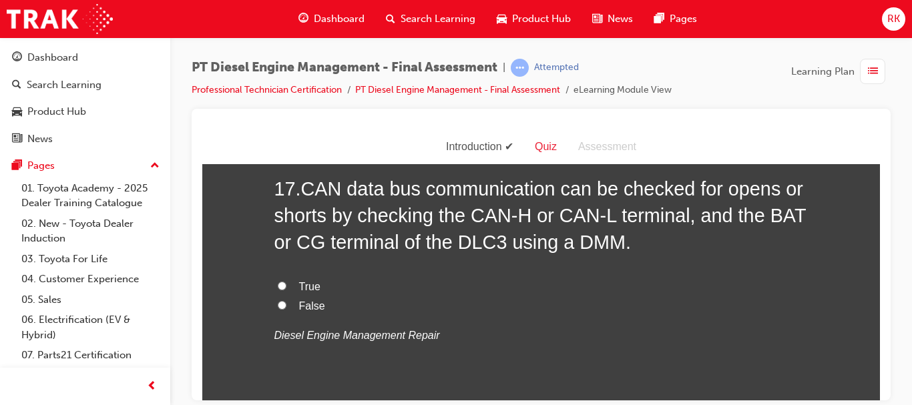
click at [278, 284] on input "True" at bounding box center [282, 285] width 9 height 9
radio input "true"
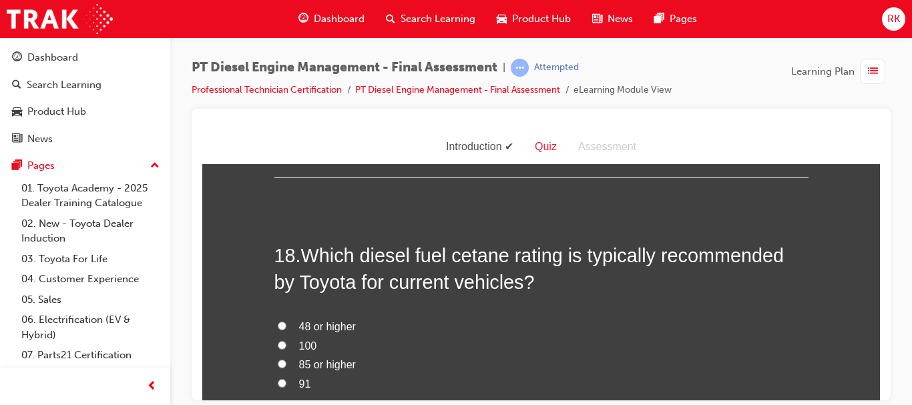
scroll to position [5269, 0]
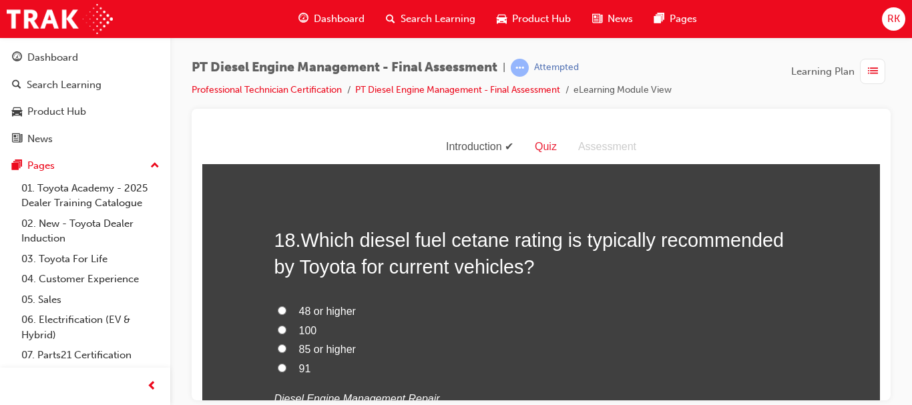
click at [278, 310] on input "48 or higher" at bounding box center [282, 310] width 9 height 9
radio input "true"
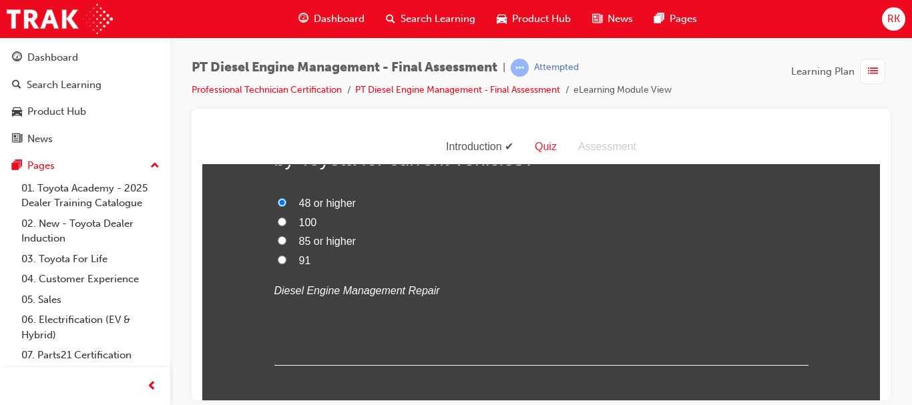
scroll to position [5443, 0]
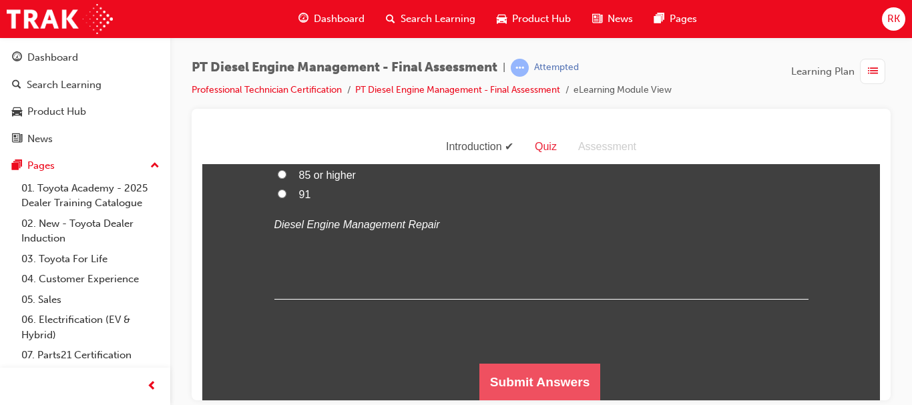
click at [579, 379] on button "Submit Answers" at bounding box center [540, 381] width 122 height 37
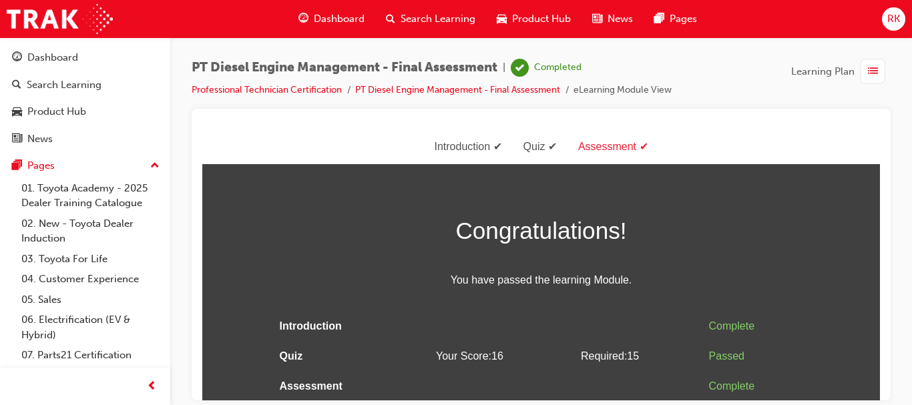
scroll to position [1, 0]
click at [869, 75] on span "list-icon" at bounding box center [873, 71] width 10 height 17
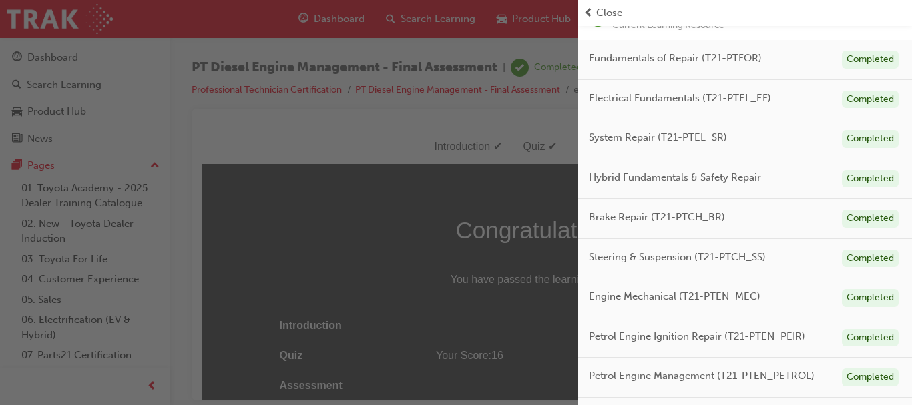
scroll to position [114, 0]
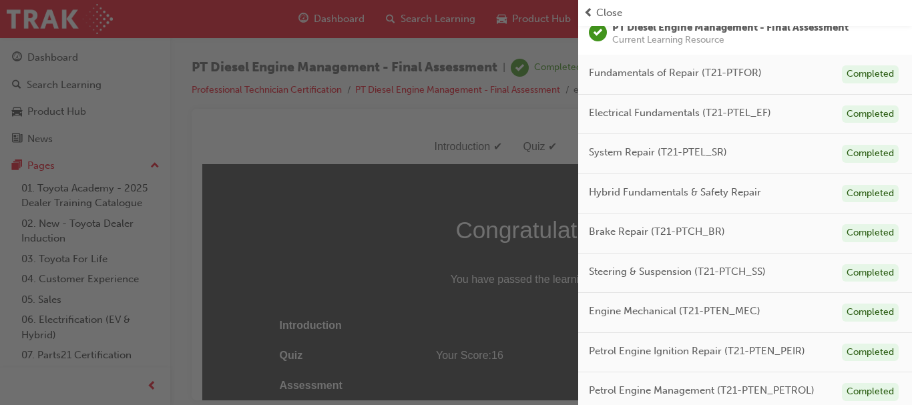
click at [321, 214] on div "button" at bounding box center [289, 202] width 578 height 405
